Goal: Task Accomplishment & Management: Manage account settings

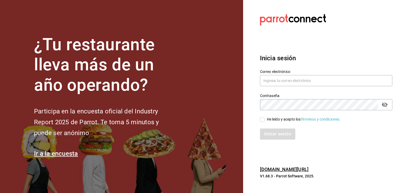
click at [257, 60] on section "Datos incorrectos. Verifica que tu Correo o Contraseña estén bien escritos. Ini…" at bounding box center [324, 96] width 162 height 193
click at [326, 80] on input "text" at bounding box center [326, 80] width 132 height 11
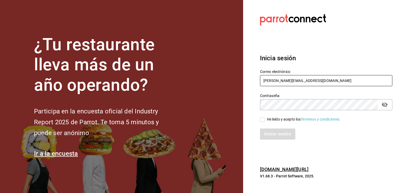
type input "[PERSON_NAME][EMAIL_ADDRESS][DOMAIN_NAME]"
click at [260, 121] on input "He leído y acepto los Términos y condiciones." at bounding box center [262, 119] width 5 height 5
checkbox input "true"
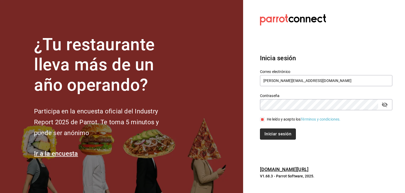
click at [276, 134] on button "Iniciar sesión" at bounding box center [278, 133] width 36 height 11
